Goal: Find specific page/section: Find specific page/section

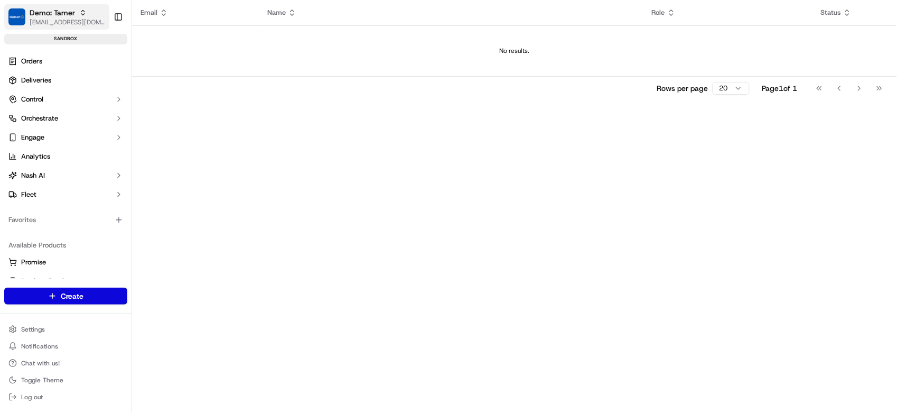
click at [81, 16] on icon "button" at bounding box center [82, 12] width 7 height 7
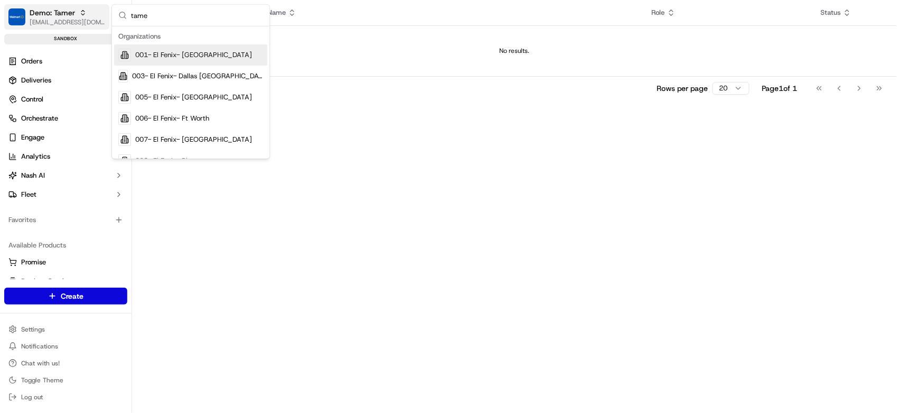
type input "tamer"
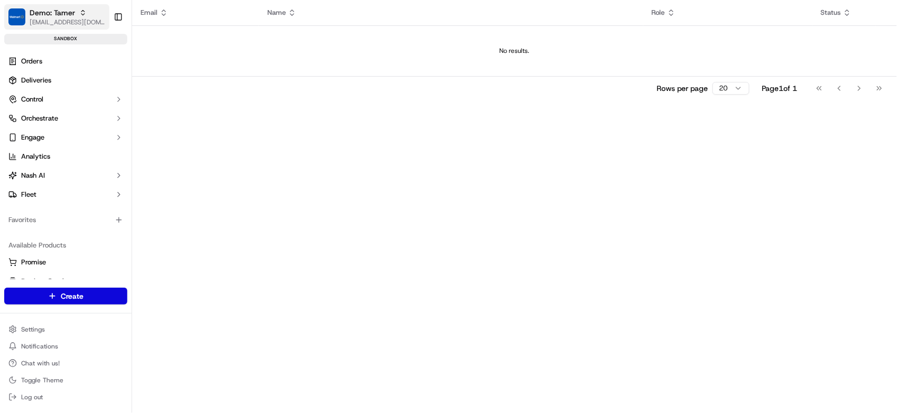
click at [71, 22] on span "[EMAIL_ADDRESS][DOMAIN_NAME]" at bounding box center [68, 22] width 76 height 8
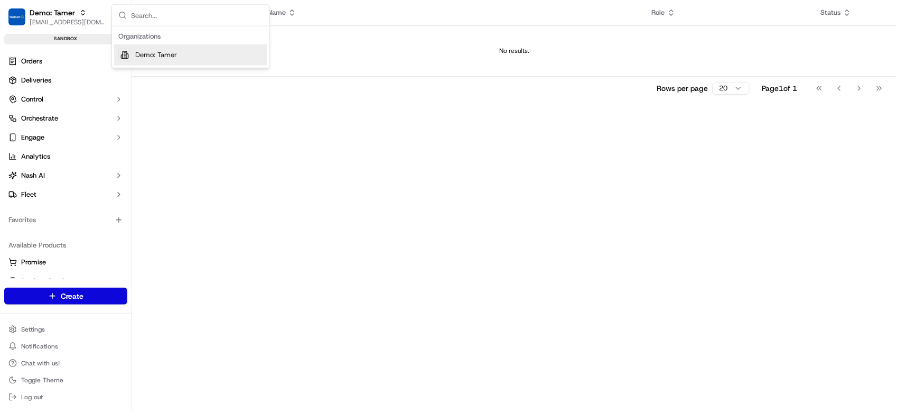
click at [267, 144] on div "Email Name Role Status No results. Rows per page 20 Page 1 of 1 Go to first pag…" at bounding box center [514, 206] width 765 height 413
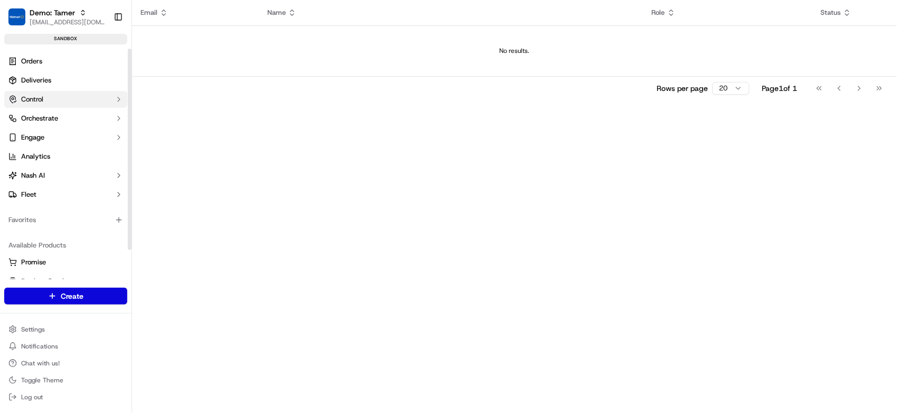
click at [76, 104] on button "Control" at bounding box center [65, 99] width 123 height 17
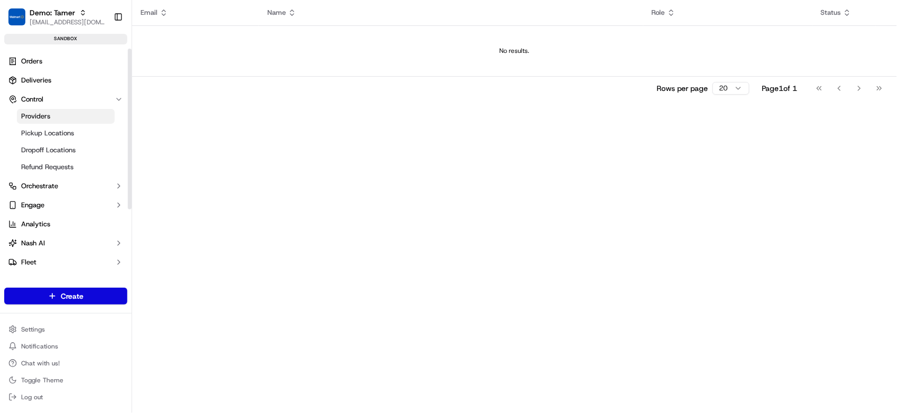
click at [82, 114] on link "Providers" at bounding box center [66, 116] width 98 height 15
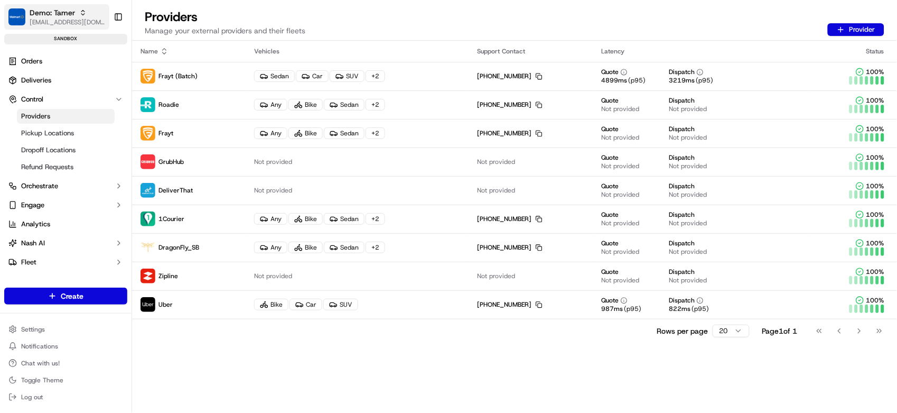
click at [64, 15] on span "Demo: Tamer" at bounding box center [52, 12] width 45 height 11
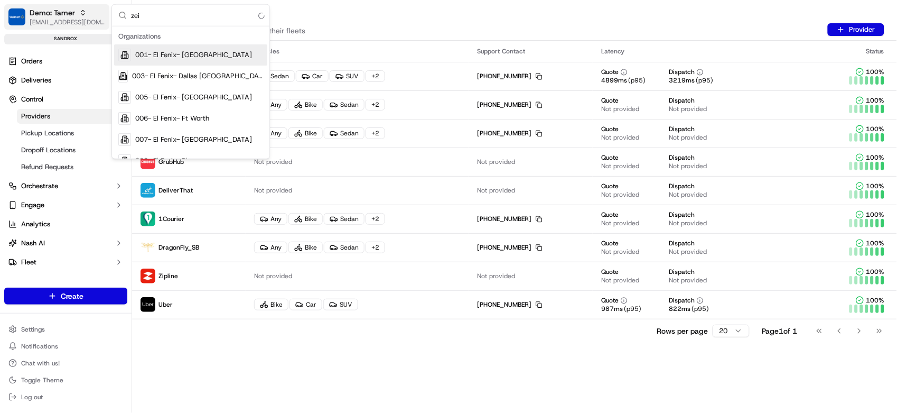
type input "zeid"
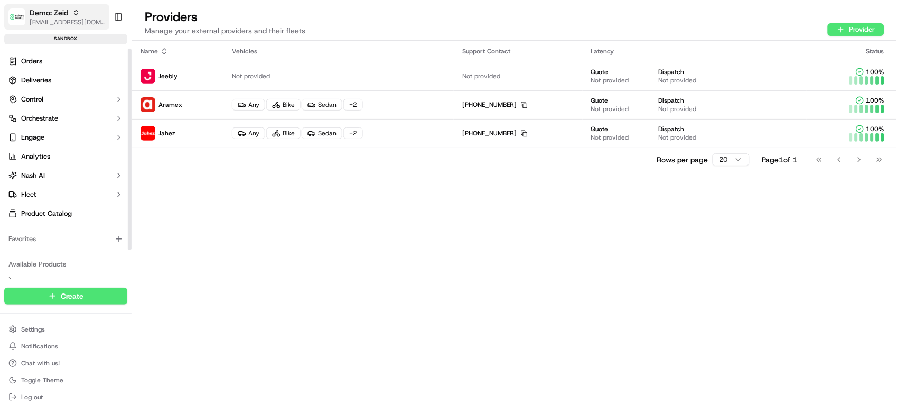
click at [61, 13] on span "Demo: Zeid" at bounding box center [49, 12] width 39 height 11
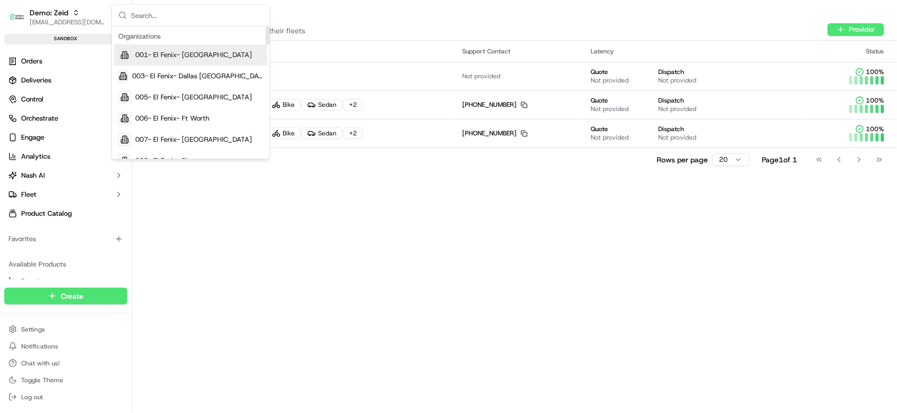
type input "d"
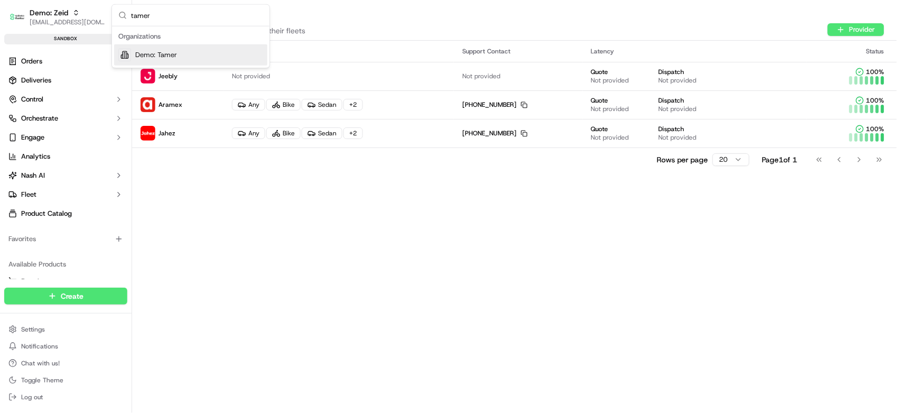
type input "tamer"
click at [219, 55] on div "Demo: Tamer" at bounding box center [190, 54] width 153 height 21
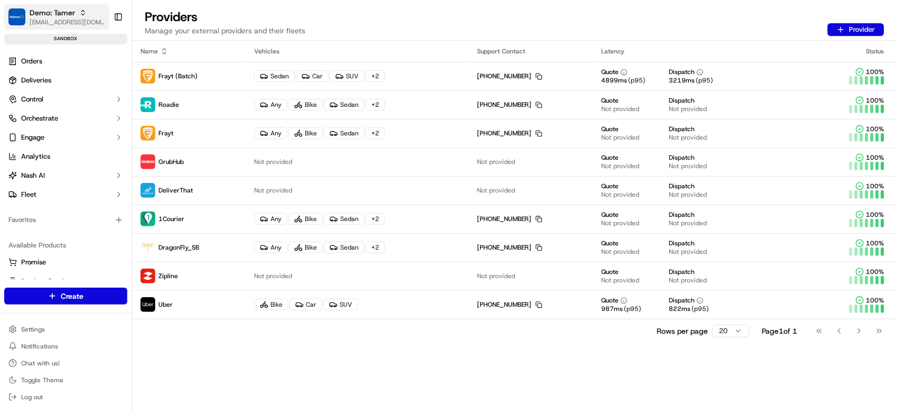
click at [62, 15] on span "Demo: Tamer" at bounding box center [52, 12] width 45 height 11
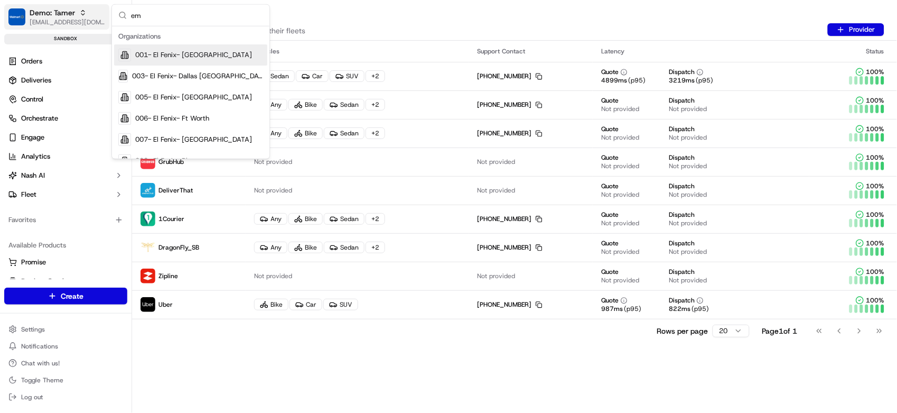
type input "emx"
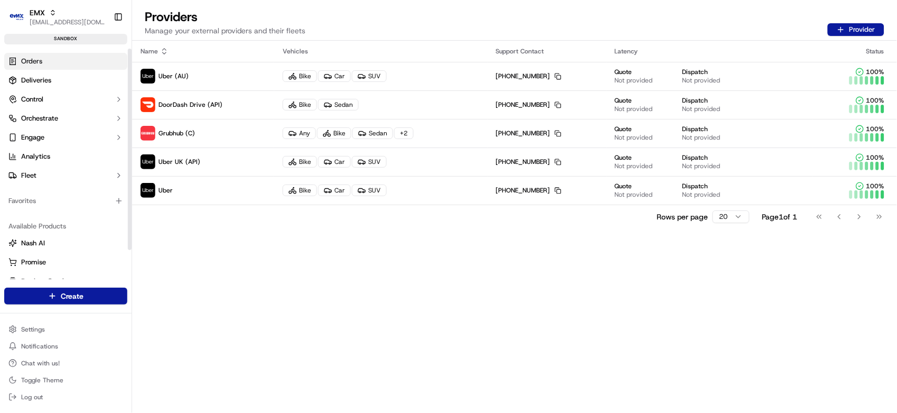
click at [71, 66] on link "Orders" at bounding box center [65, 61] width 123 height 17
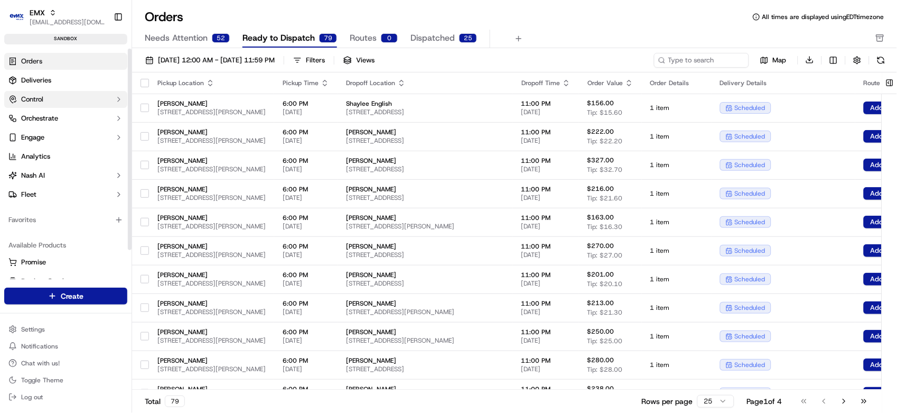
click at [73, 97] on button "Control" at bounding box center [65, 99] width 123 height 17
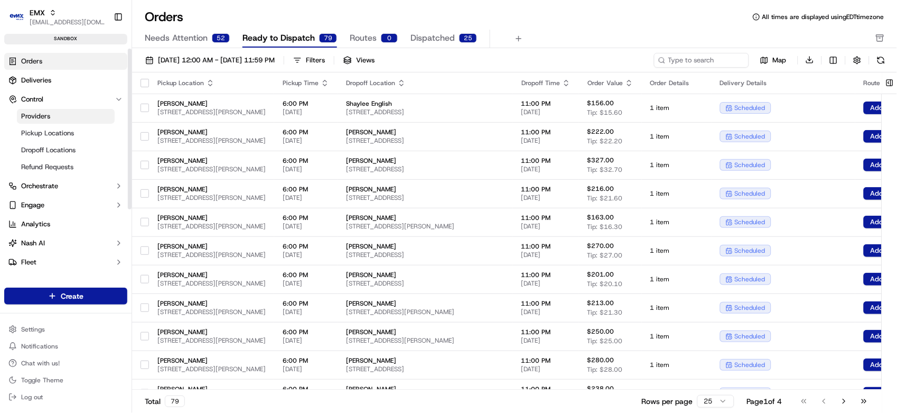
click at [74, 117] on link "Providers" at bounding box center [66, 116] width 98 height 15
